Goal: Check status

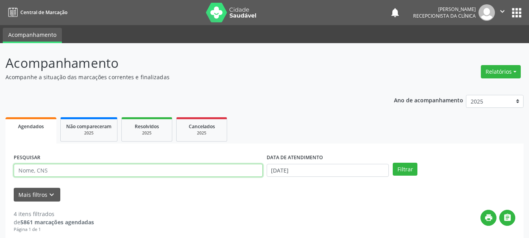
click at [33, 171] on input "text" at bounding box center [138, 170] width 249 height 13
type input "DAR"
click at [393, 162] on button "Filtrar" at bounding box center [405, 168] width 25 height 13
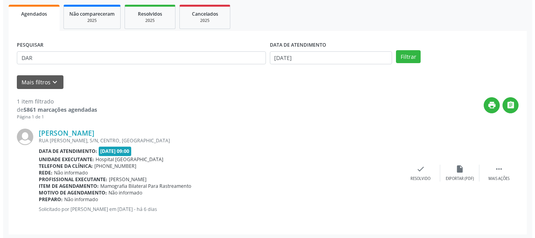
scroll to position [114, 0]
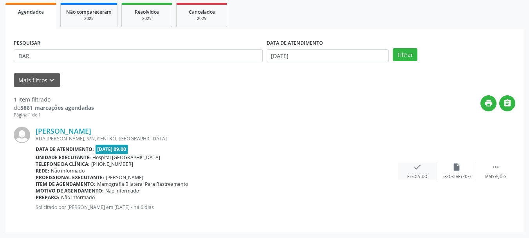
click at [414, 173] on div "check Resolvido" at bounding box center [417, 170] width 39 height 17
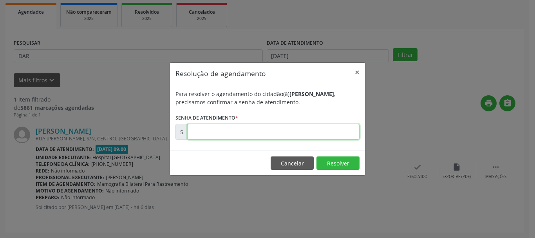
click at [297, 132] on input "text" at bounding box center [273, 132] width 172 height 16
type input "00171396"
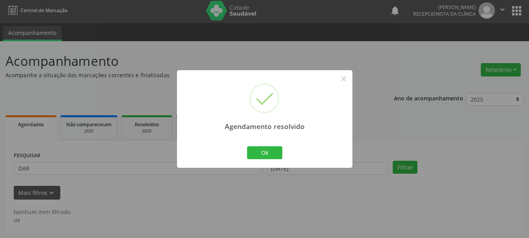
scroll to position [2, 0]
drag, startPoint x: 263, startPoint y: 153, endPoint x: 257, endPoint y: 151, distance: 6.8
click at [260, 151] on button "Ok" at bounding box center [264, 152] width 35 height 13
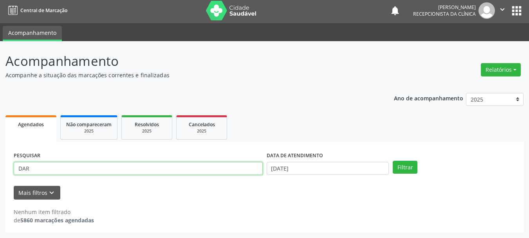
drag, startPoint x: 100, startPoint y: 168, endPoint x: 3, endPoint y: 161, distance: 97.7
click at [0, 163] on div "Acompanhamento Acompanhe a situação das marcações correntes e finalizadas Relat…" at bounding box center [264, 139] width 529 height 197
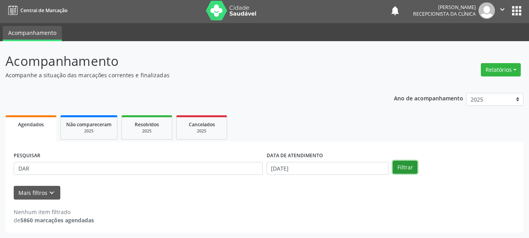
click at [404, 170] on button "Filtrar" at bounding box center [405, 167] width 25 height 13
